Goal: Find specific page/section: Find specific page/section

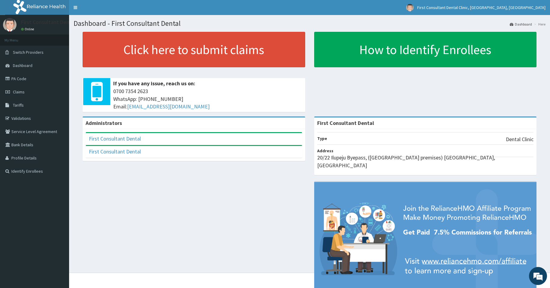
click at [356, 83] on div "Click here to submit claims If you have any issue, reach us on: 0700 7354 2623 …" at bounding box center [310, 74] width 472 height 85
click at [354, 83] on div "Click here to submit claims If you have any issue, reach us on: 0700 7354 2623 …" at bounding box center [310, 74] width 472 height 85
click at [20, 78] on link "PA Code" at bounding box center [34, 78] width 69 height 13
click at [38, 78] on link "PA Code" at bounding box center [34, 78] width 69 height 13
